Goal: Task Accomplishment & Management: Manage account settings

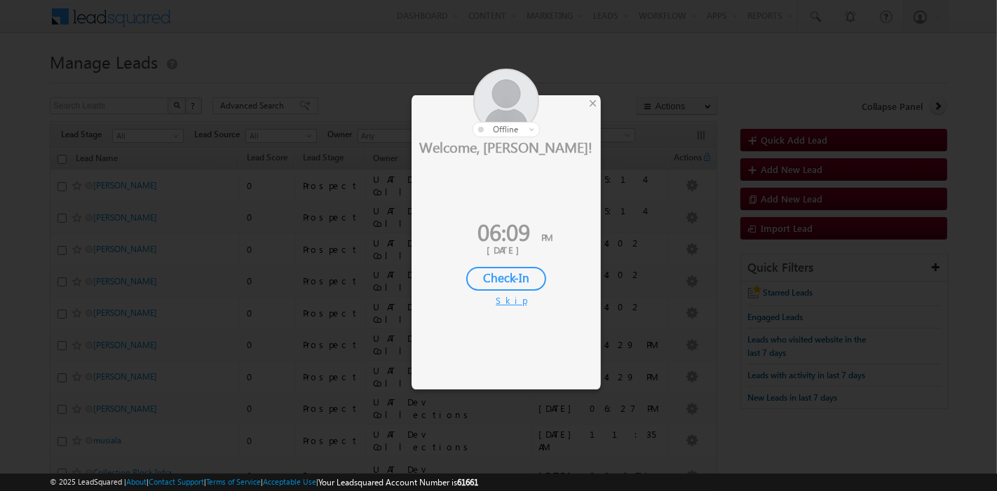
click at [510, 303] on div "Skip" at bounding box center [506, 300] width 21 height 13
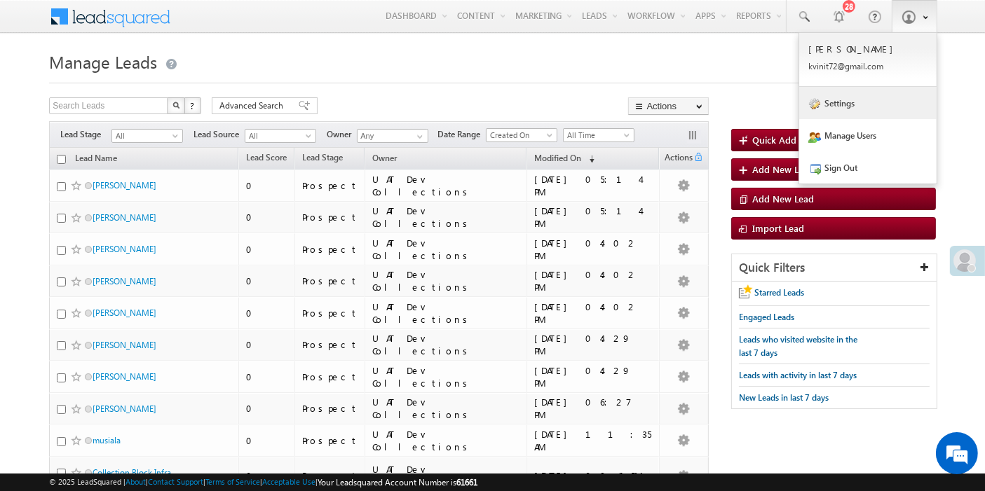
click at [845, 109] on link "Settings" at bounding box center [867, 103] width 137 height 32
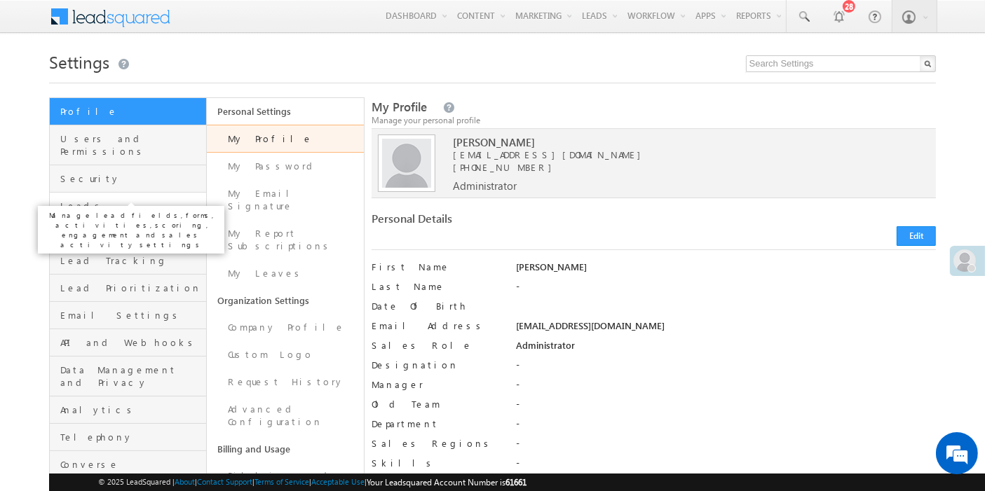
click at [97, 200] on span "Leads" at bounding box center [131, 206] width 142 height 13
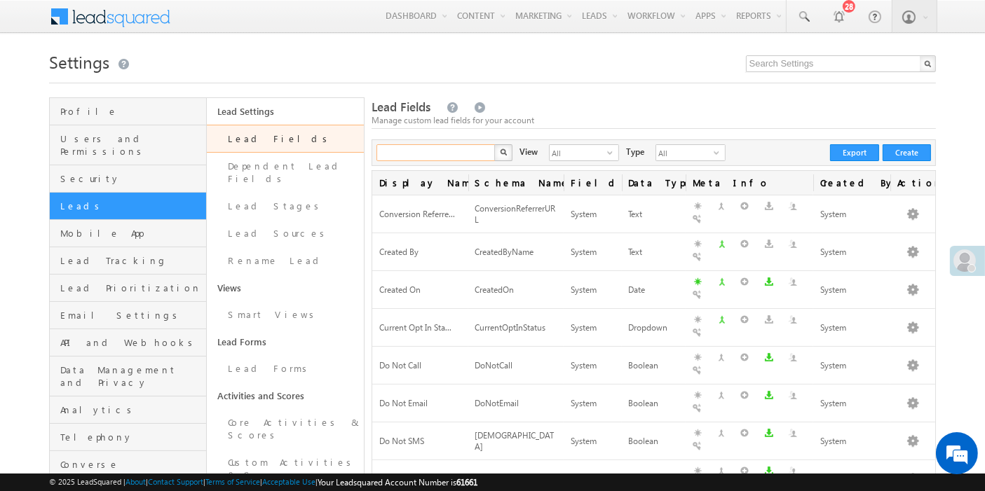
click at [433, 153] on input "text" at bounding box center [436, 152] width 120 height 17
paste input "Partner Payment Link"
type input "Partner Payment Link"
click at [501, 156] on img "button" at bounding box center [502, 152] width 7 height 7
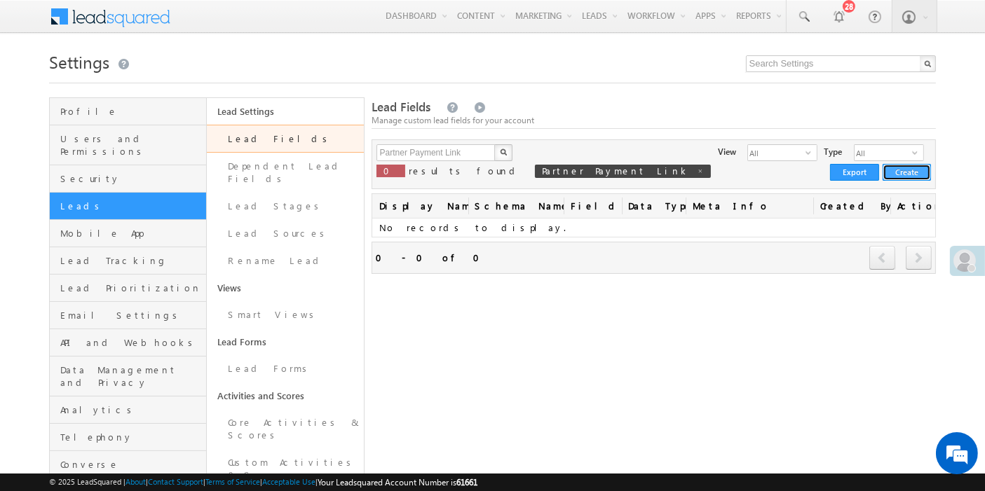
click at [913, 164] on button "Create" at bounding box center [907, 172] width 48 height 17
click at [907, 164] on button "Create" at bounding box center [907, 172] width 48 height 17
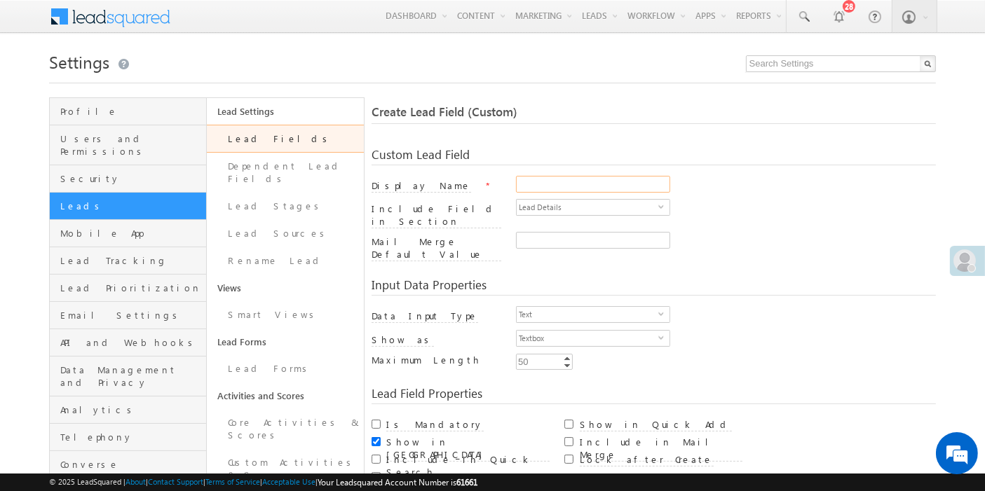
click at [567, 179] on input "Display Name" at bounding box center [593, 184] width 154 height 17
paste input "Partner Payment Link"
type input "Partner Payment Link"
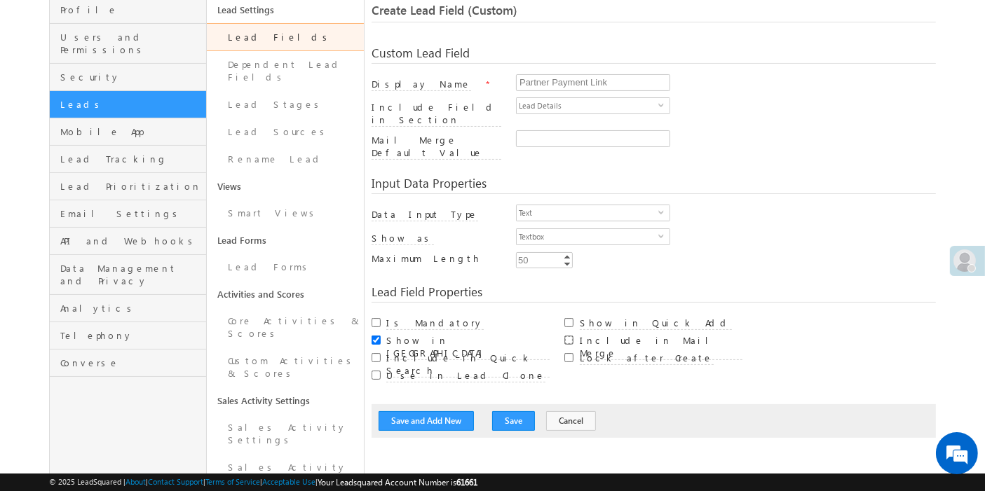
click at [569, 336] on input "Include in Mail Merge" at bounding box center [568, 340] width 9 height 9
checkbox input "true"
click at [501, 412] on button "Save" at bounding box center [513, 422] width 43 height 20
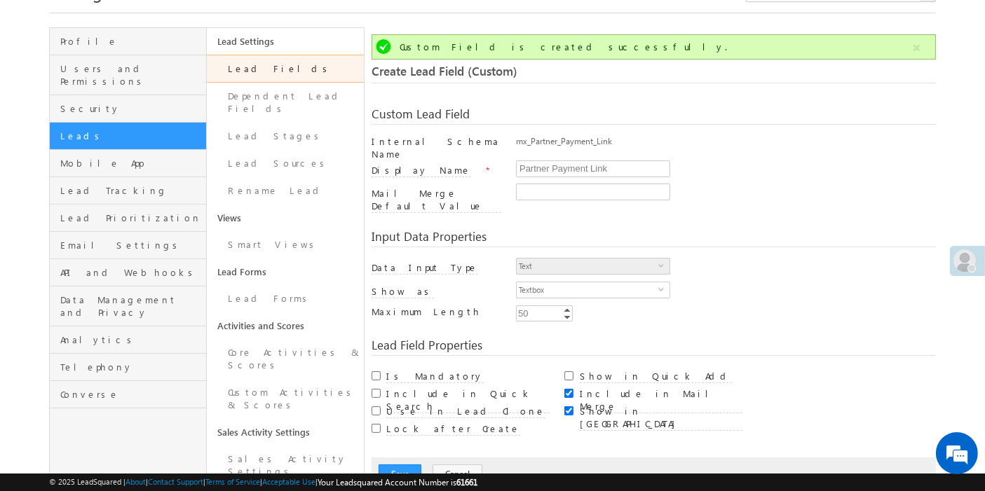
scroll to position [68, 0]
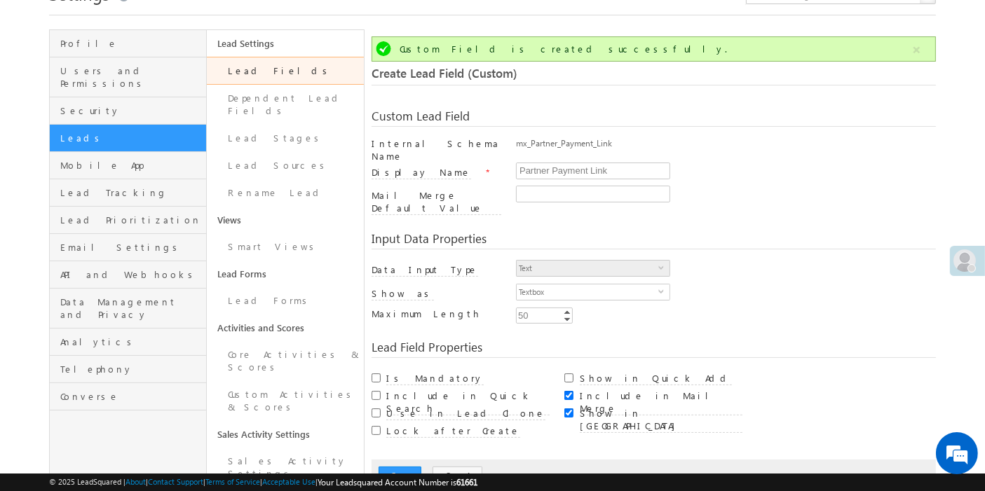
click at [278, 73] on link "Lead Fields" at bounding box center [285, 71] width 157 height 28
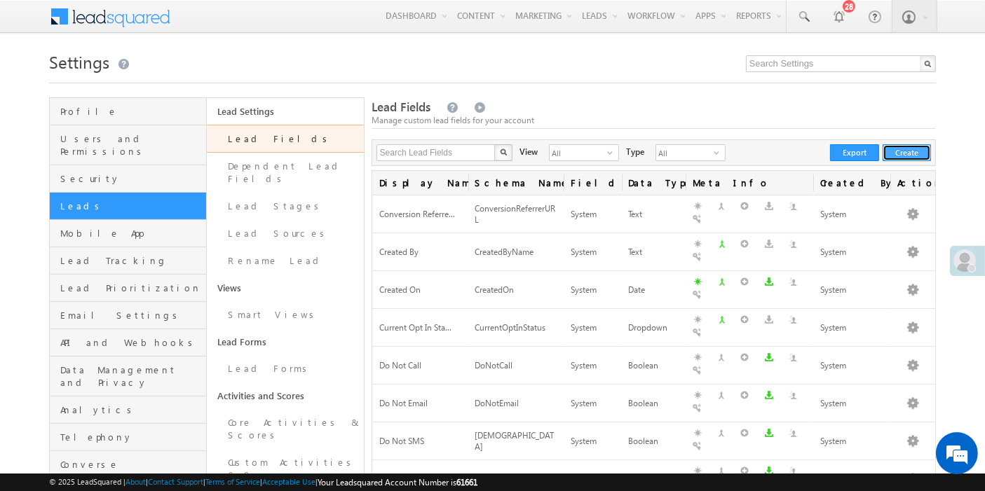
click at [905, 151] on button "Create" at bounding box center [907, 152] width 48 height 17
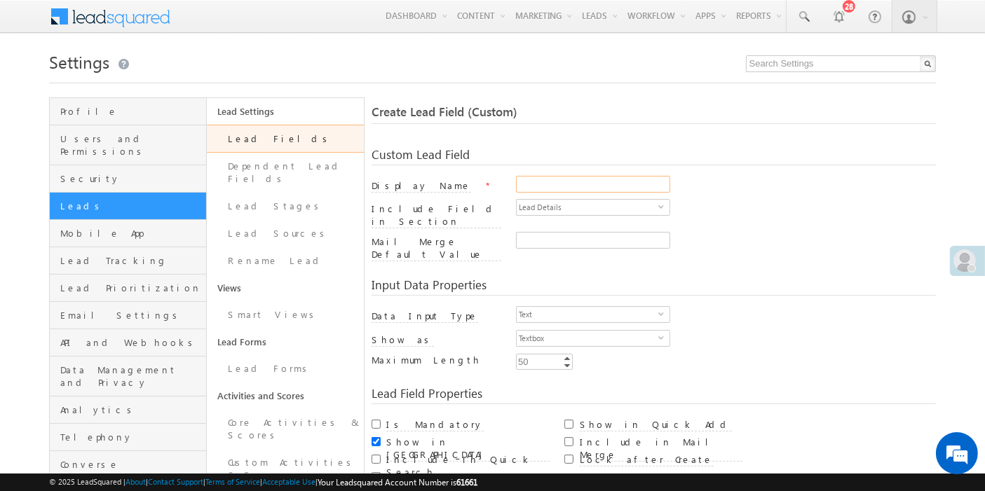
click at [592, 184] on input "Display Name" at bounding box center [593, 184] width 154 height 17
paste input "Referral Payment Link"
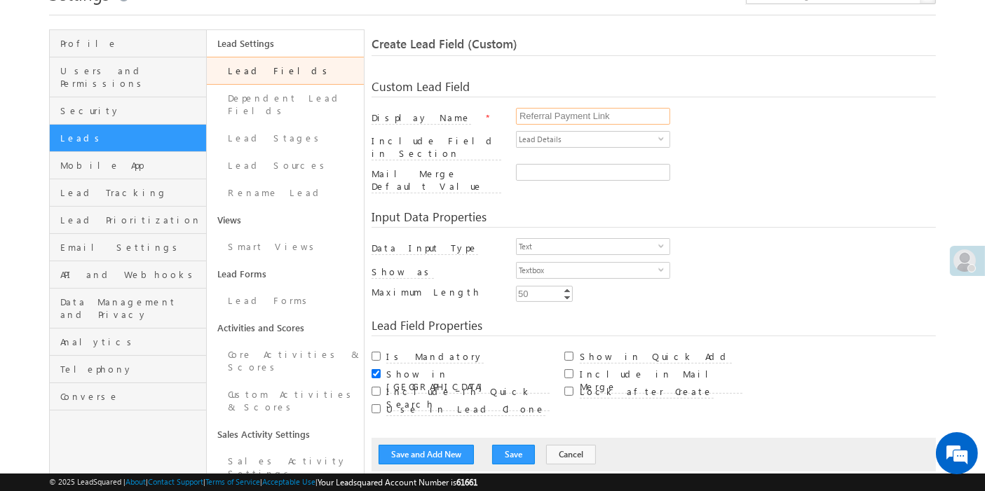
scroll to position [68, 0]
type input "Referral Payment Link"
click at [569, 369] on input "Include in Mail Merge" at bounding box center [568, 373] width 9 height 9
checkbox input "true"
click at [500, 445] on button "Save" at bounding box center [513, 455] width 43 height 20
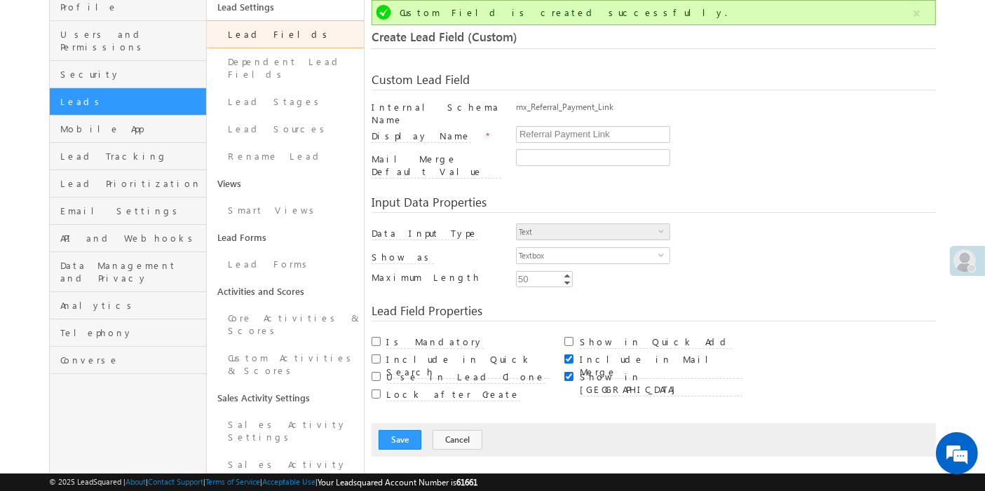
scroll to position [0, 0]
click at [276, 32] on link "Lead Fields" at bounding box center [285, 34] width 157 height 28
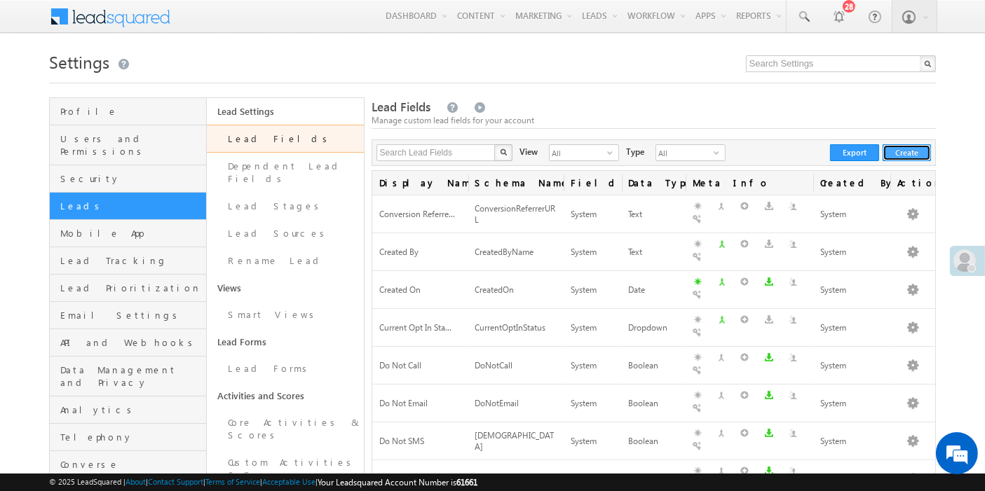
click at [914, 152] on button "Create" at bounding box center [907, 152] width 48 height 17
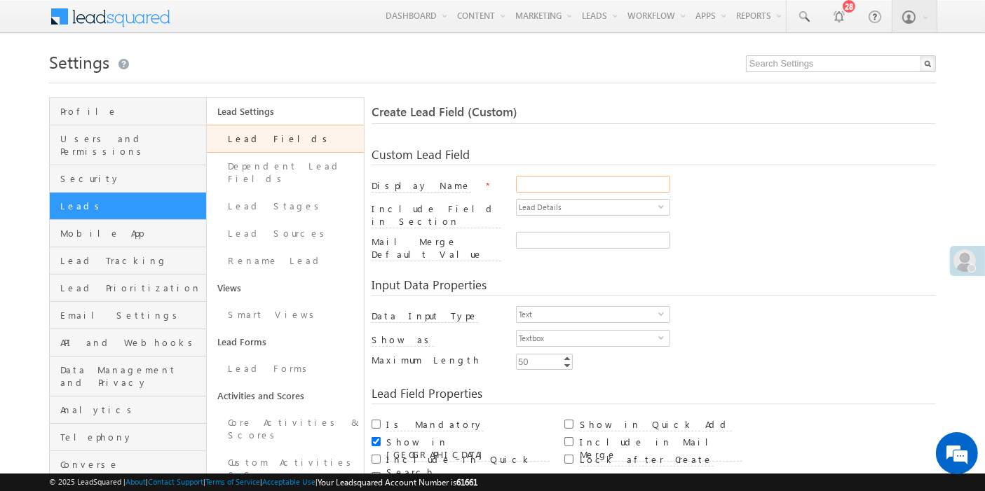
click at [560, 184] on input "Display Name" at bounding box center [593, 184] width 154 height 17
paste input "1Plus Inhouse RB payment Link"
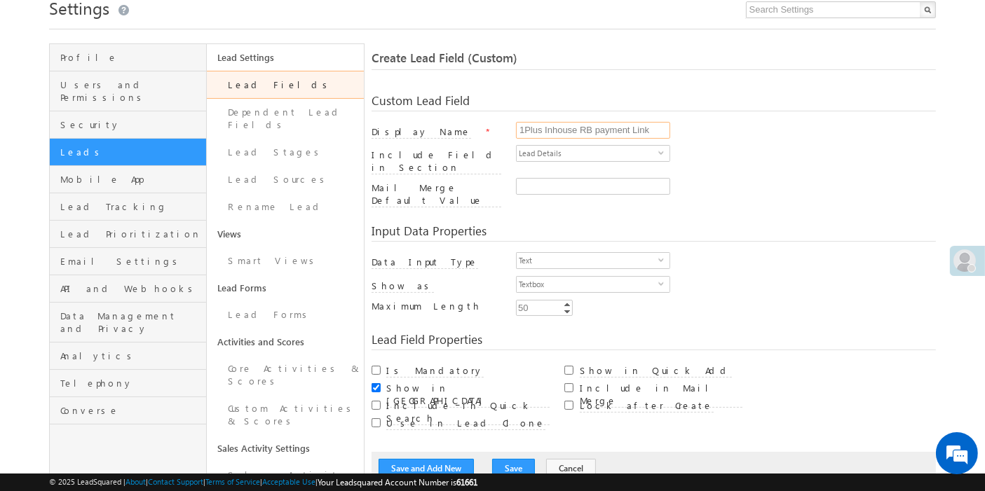
scroll to position [59, 0]
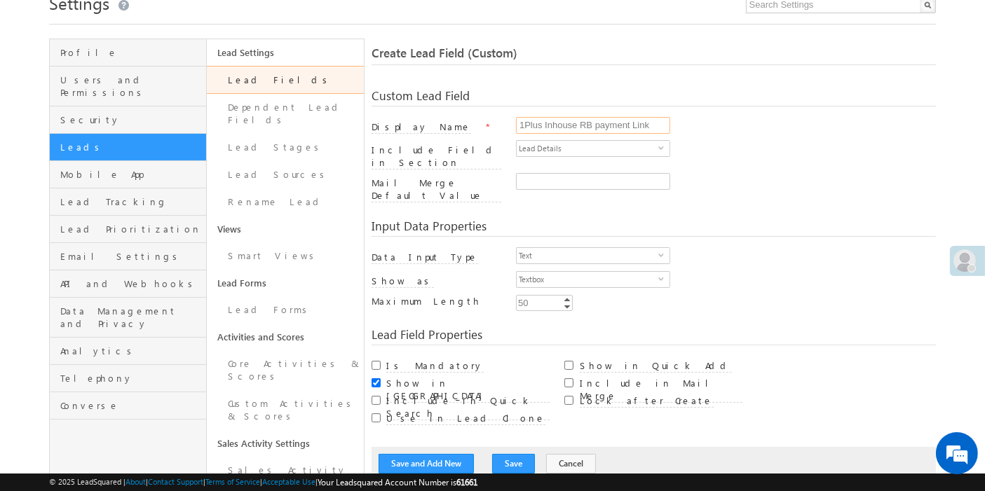
type input "1Plus Inhouse RB payment Link"
click at [570, 379] on input "Include in Mail Merge" at bounding box center [568, 383] width 9 height 9
checkbox input "true"
click at [504, 454] on button "Save" at bounding box center [513, 464] width 43 height 20
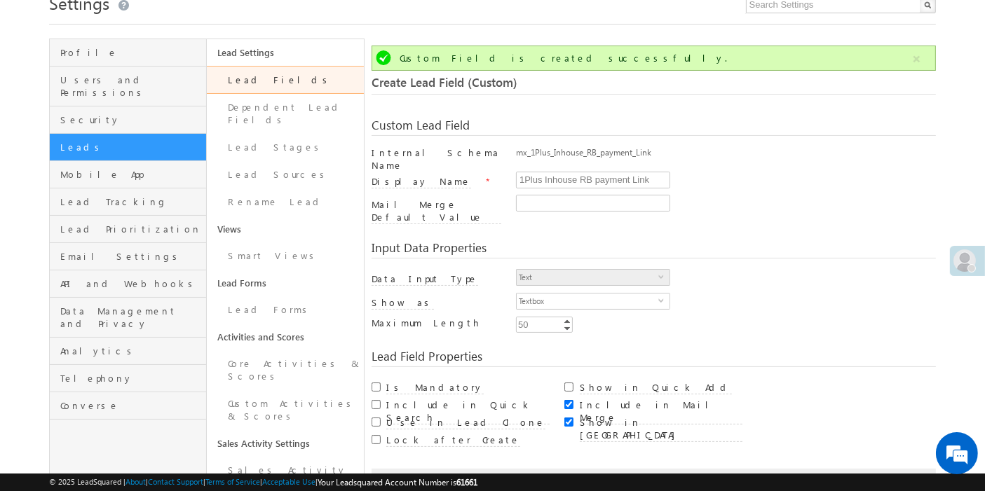
scroll to position [104, 0]
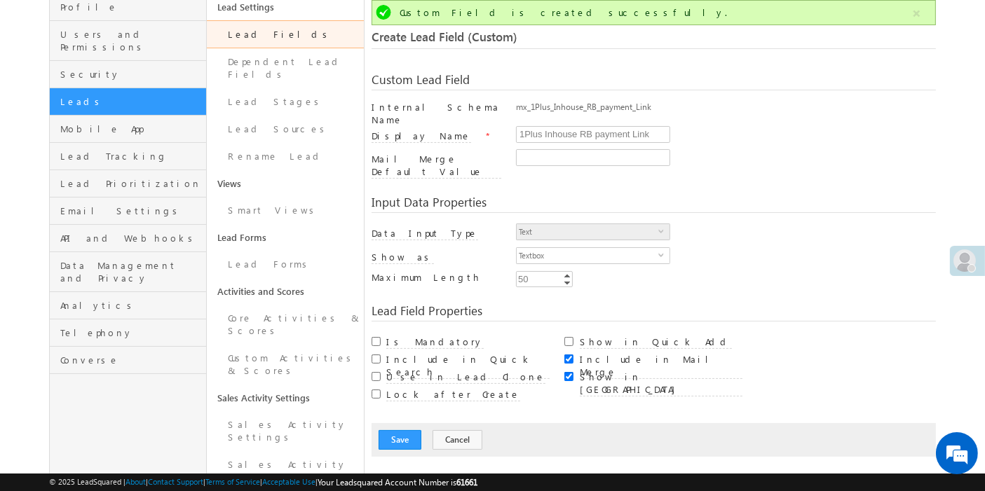
click at [260, 36] on link "Lead Fields" at bounding box center [285, 34] width 157 height 28
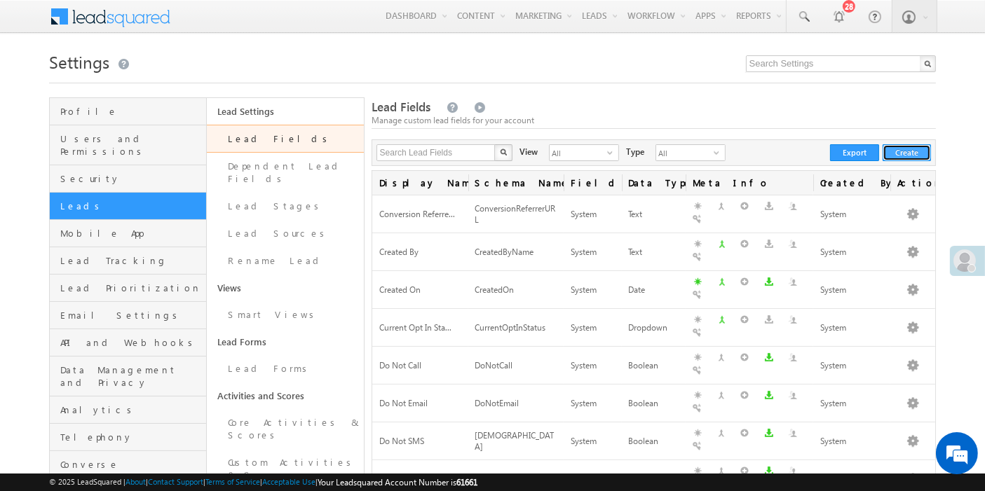
click at [906, 154] on button "Create" at bounding box center [907, 152] width 48 height 17
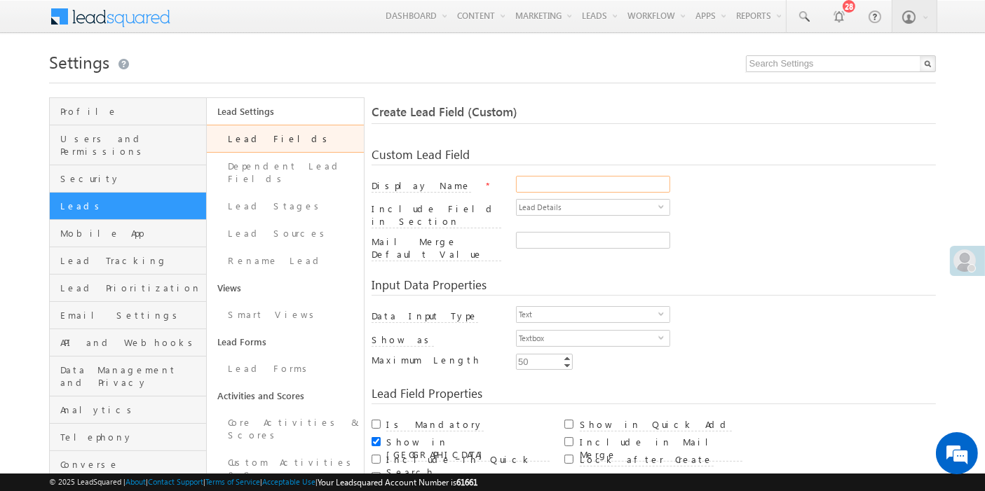
click at [533, 183] on input "Display Name" at bounding box center [593, 184] width 154 height 17
paste input "1Plus Field Payment Link"
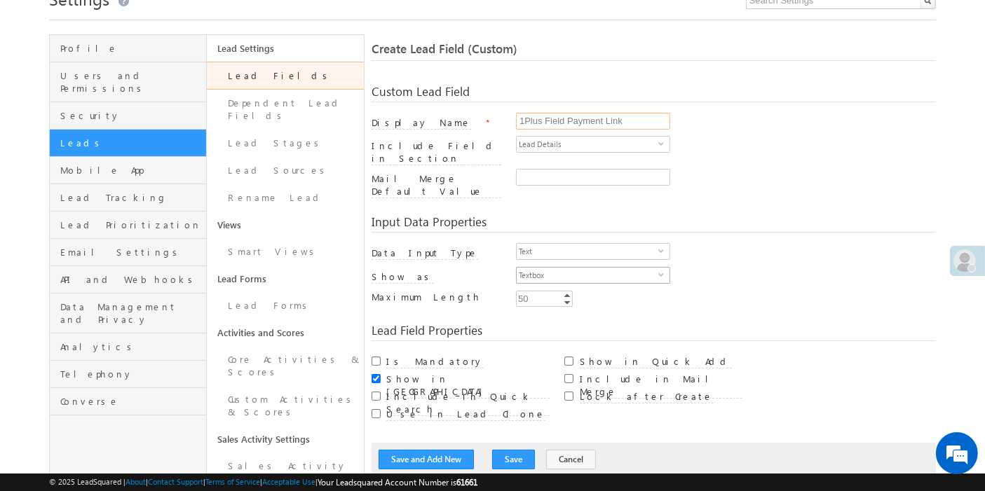
scroll to position [66, 0]
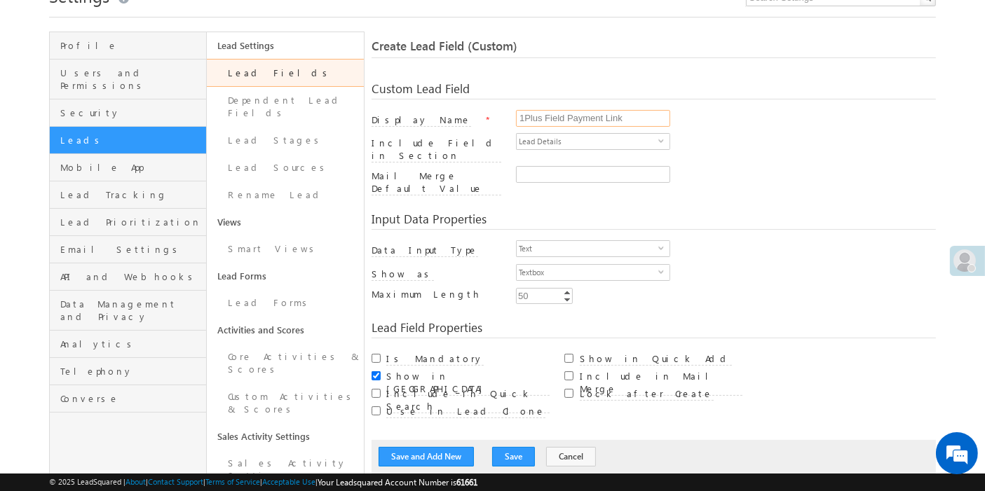
type input "1Plus Field Payment Link"
click at [567, 372] on input "Include in Mail Merge" at bounding box center [568, 376] width 9 height 9
checkbox input "true"
click at [505, 447] on button "Save" at bounding box center [513, 457] width 43 height 20
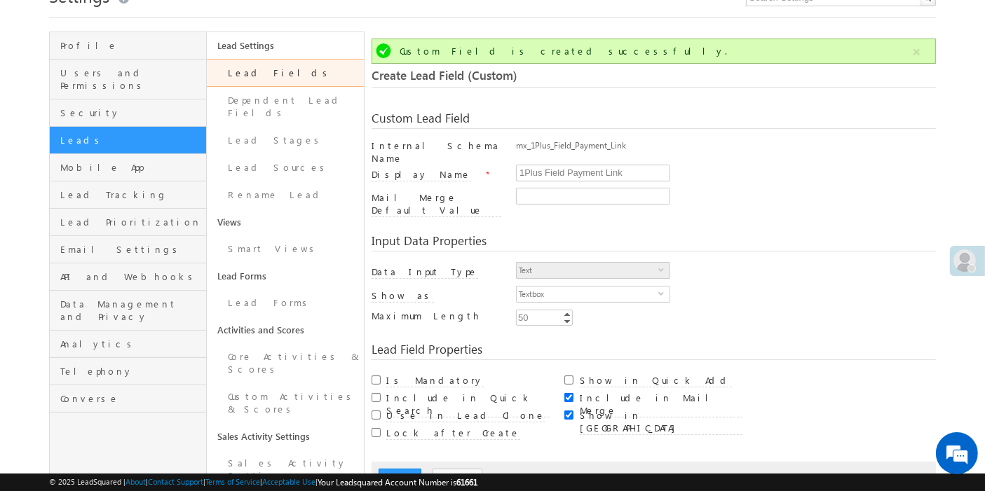
scroll to position [104, 0]
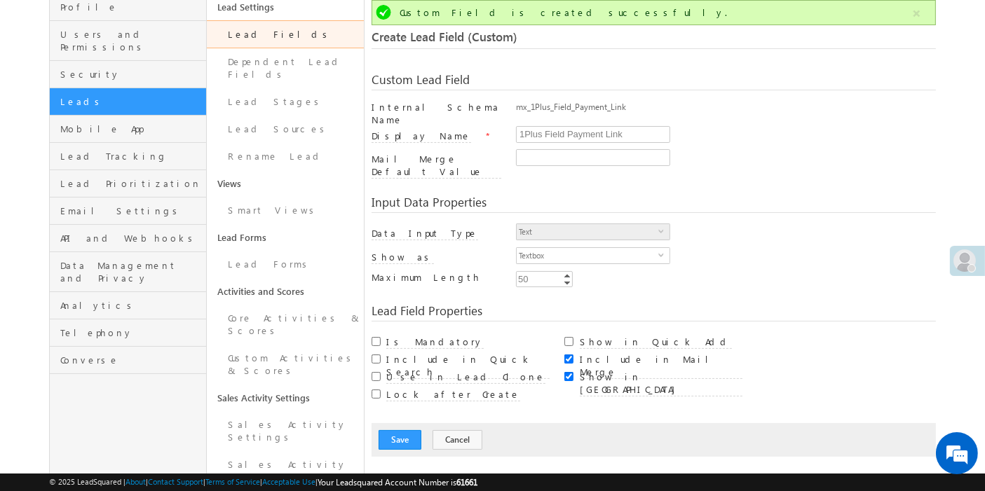
click at [276, 37] on link "Lead Fields" at bounding box center [285, 34] width 157 height 28
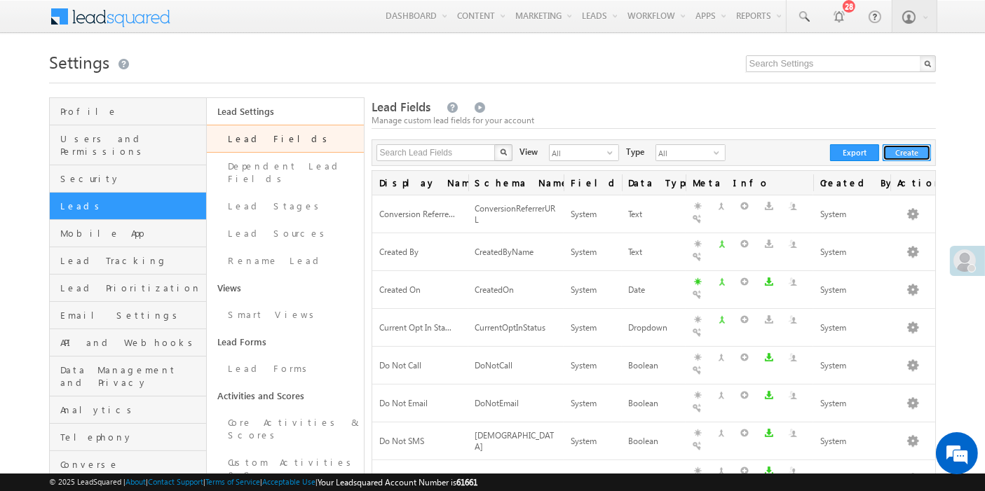
click at [902, 156] on button "Create" at bounding box center [907, 152] width 48 height 17
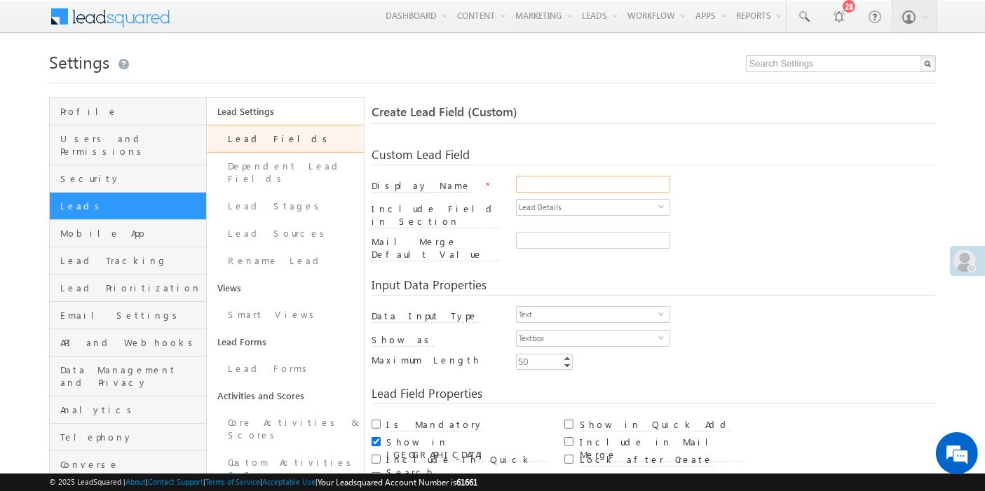
click at [545, 184] on input "Display Name" at bounding box center [593, 184] width 154 height 17
paste input "1Plus Inhouse Charges Payment Link"
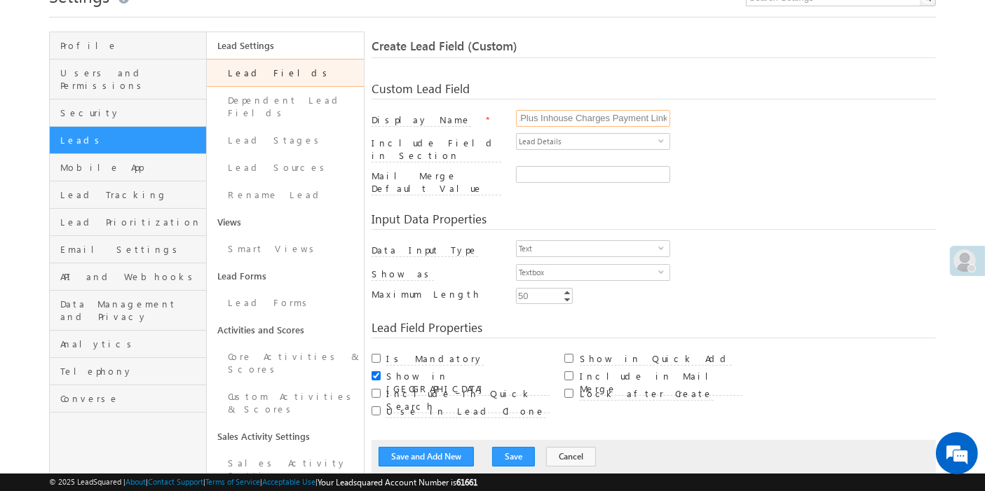
scroll to position [67, 0]
type input "1Plus Inhouse Charges Payment Link"
click at [569, 371] on input "Include in Mail Merge" at bounding box center [568, 375] width 9 height 9
checkbox input "true"
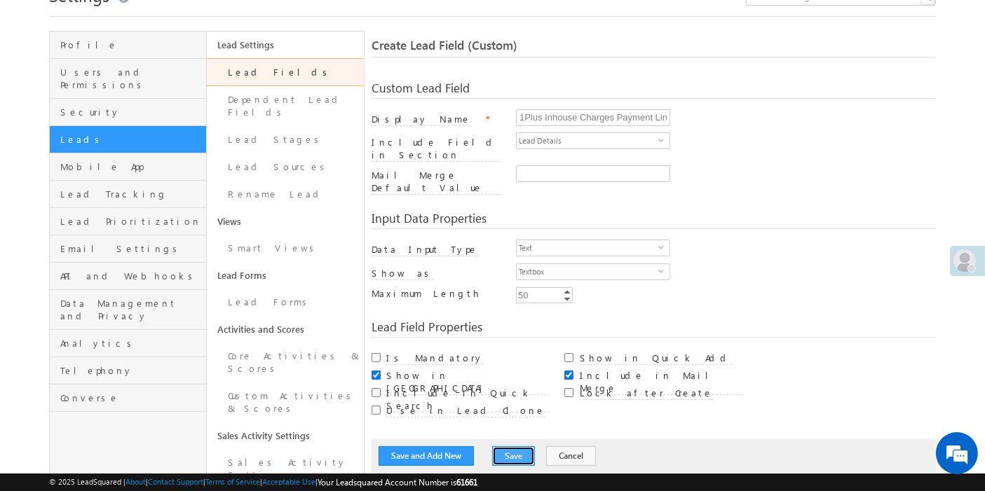
click at [503, 447] on button "Save" at bounding box center [513, 457] width 43 height 20
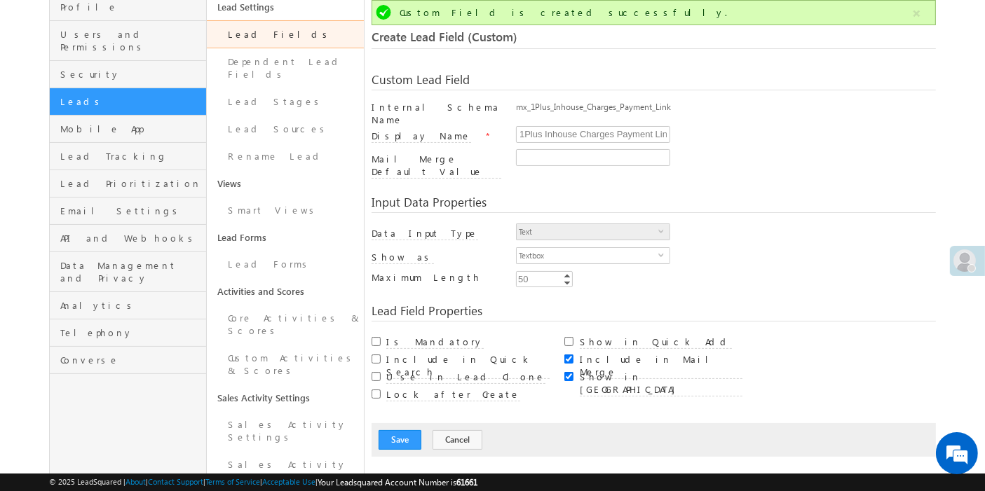
scroll to position [11, 0]
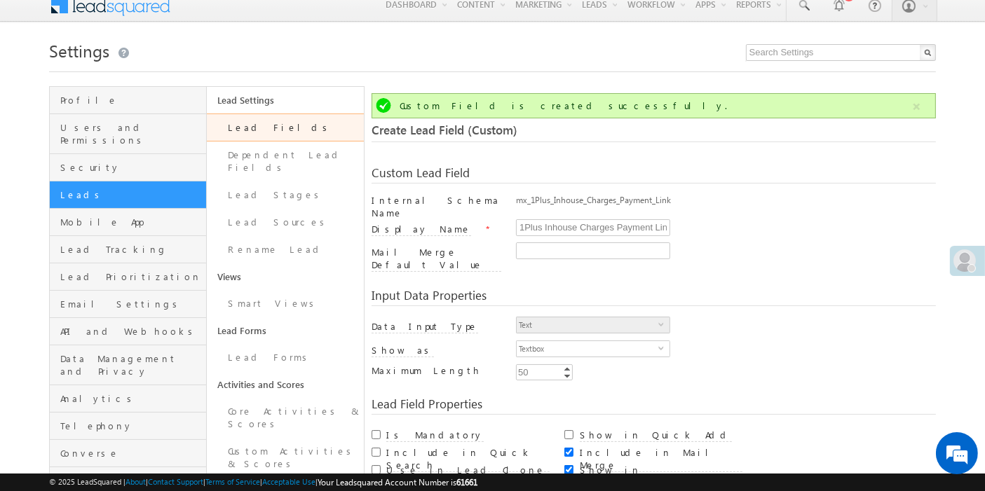
click at [249, 130] on link "Lead Fields" at bounding box center [285, 128] width 157 height 28
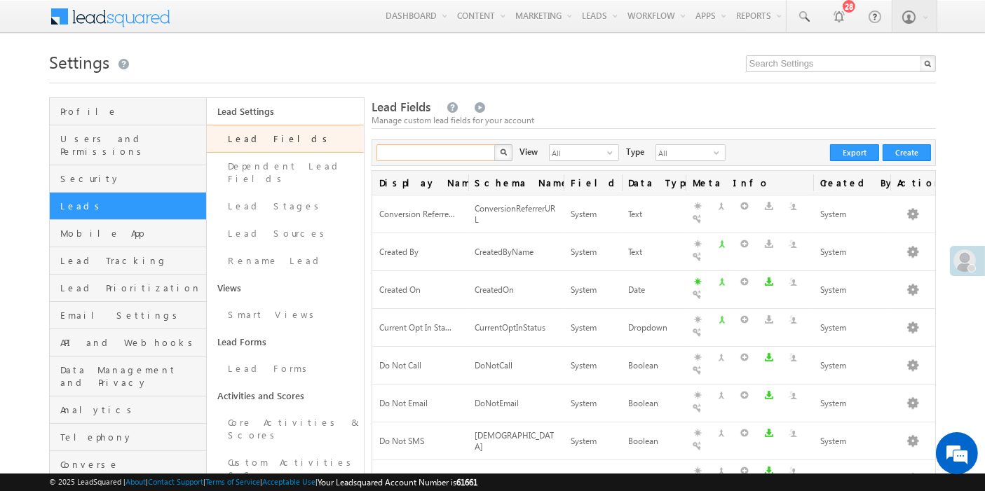
click at [449, 154] on input "text" at bounding box center [436, 152] width 120 height 17
type input "partner payment"
click at [494, 144] on button "button" at bounding box center [503, 152] width 18 height 17
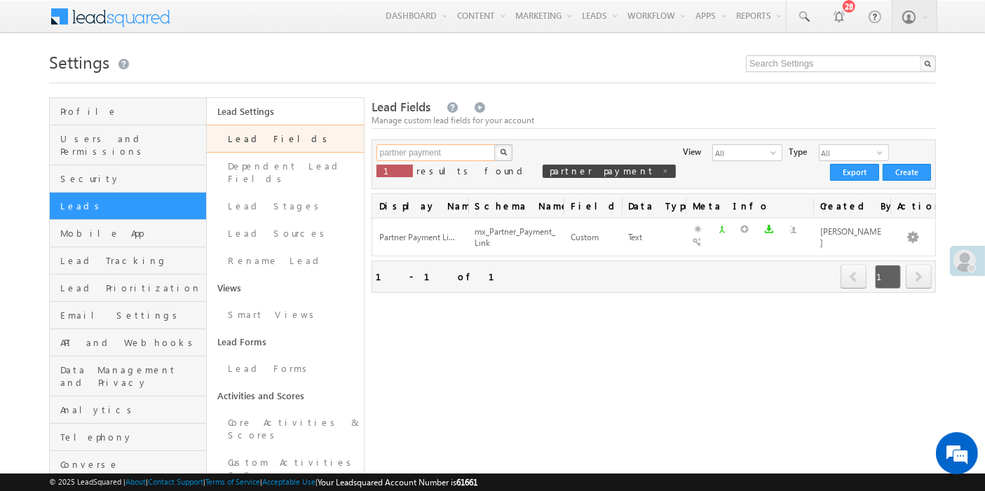
click at [393, 155] on input "partner payment" at bounding box center [436, 152] width 120 height 17
click at [494, 144] on button "button" at bounding box center [503, 152] width 18 height 17
click at [405, 154] on input "referral payment" at bounding box center [436, 152] width 120 height 17
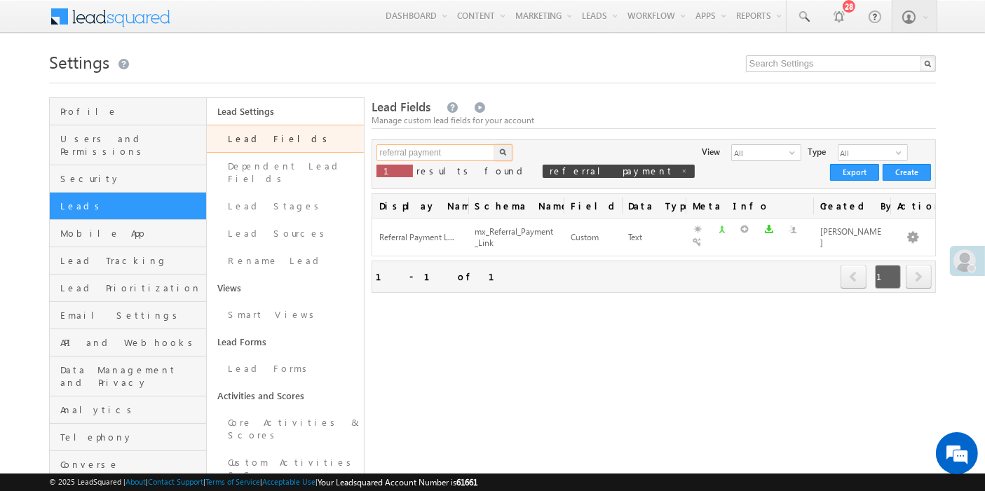
click at [405, 154] on input "referral payment" at bounding box center [436, 152] width 120 height 17
click at [494, 144] on button "button" at bounding box center [503, 152] width 18 height 17
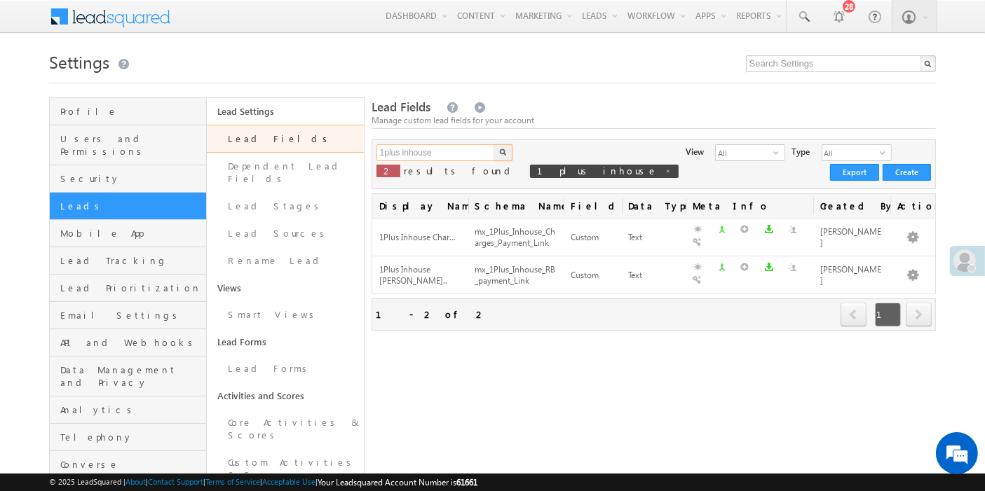
click at [417, 155] on input "1plus inhouse" at bounding box center [436, 152] width 120 height 17
type input "1plus field"
click at [494, 144] on button "button" at bounding box center [503, 152] width 18 height 17
